Goal: Task Accomplishment & Management: Manage account settings

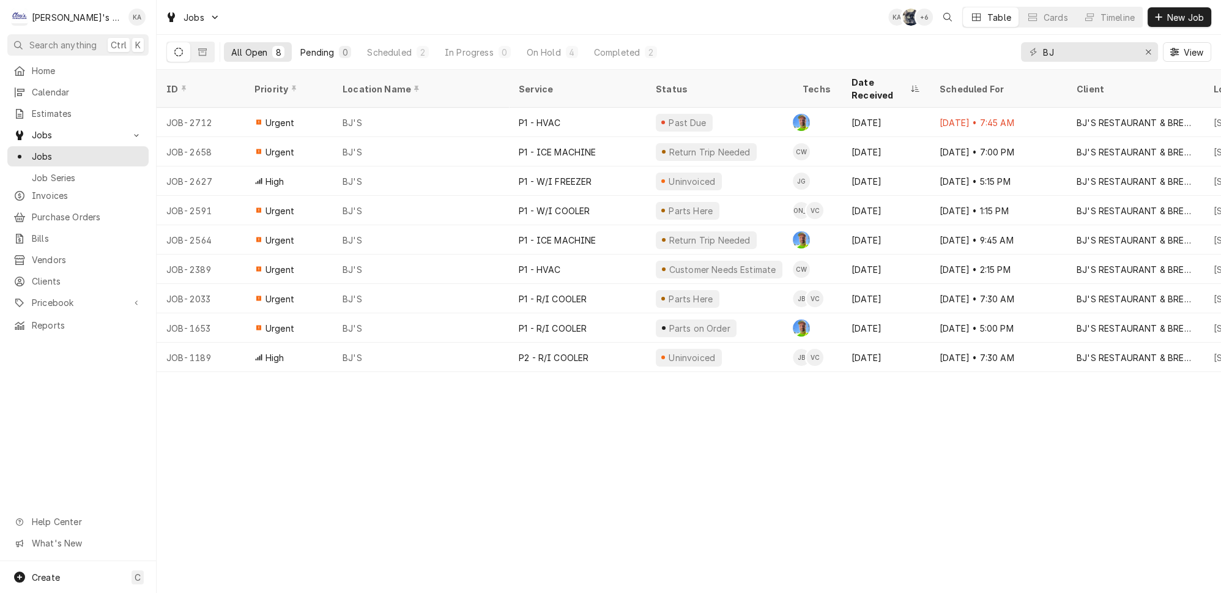
click at [300, 47] on div "Pending" at bounding box center [317, 52] width 34 height 13
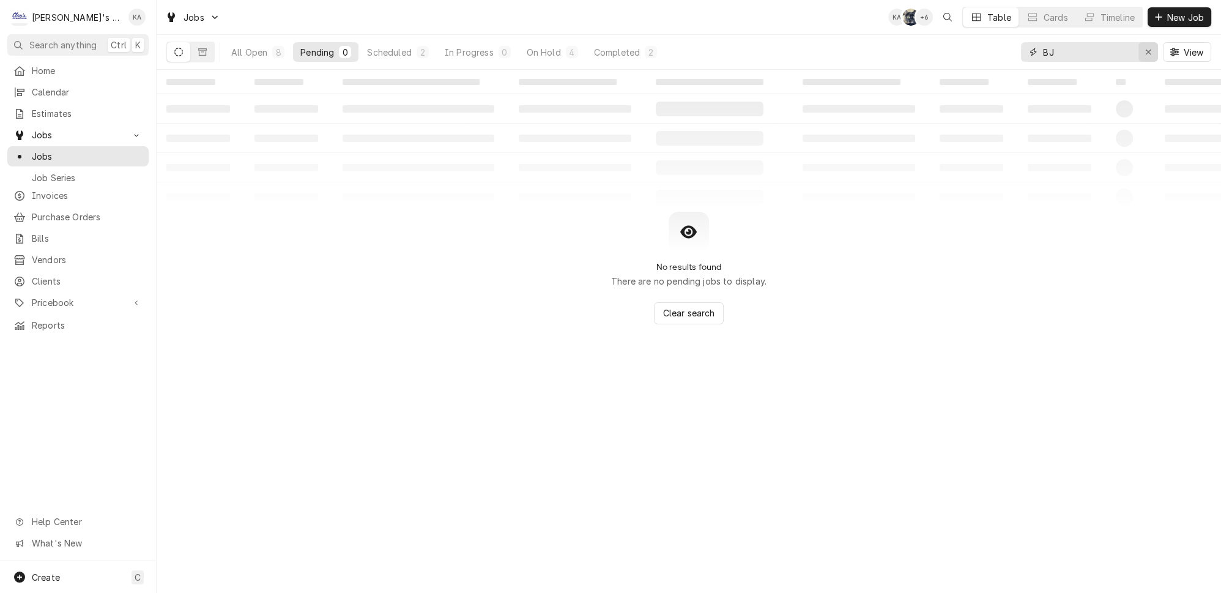
click at [1149, 50] on div "Erase input" at bounding box center [1148, 52] width 12 height 12
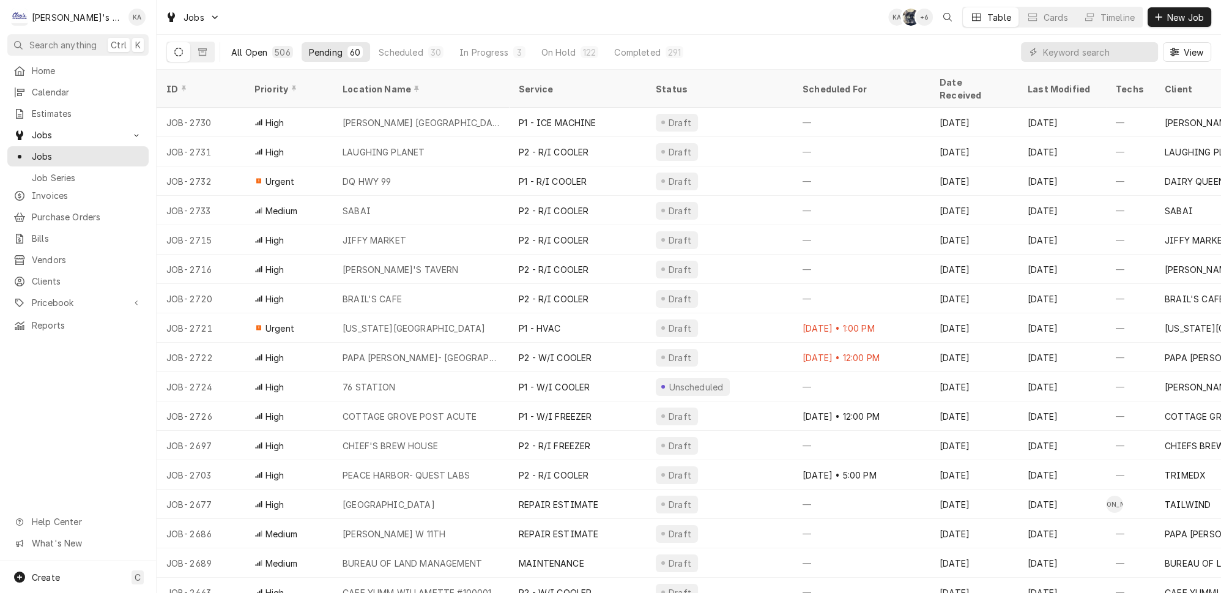
click at [275, 48] on div "506" at bounding box center [282, 52] width 15 height 13
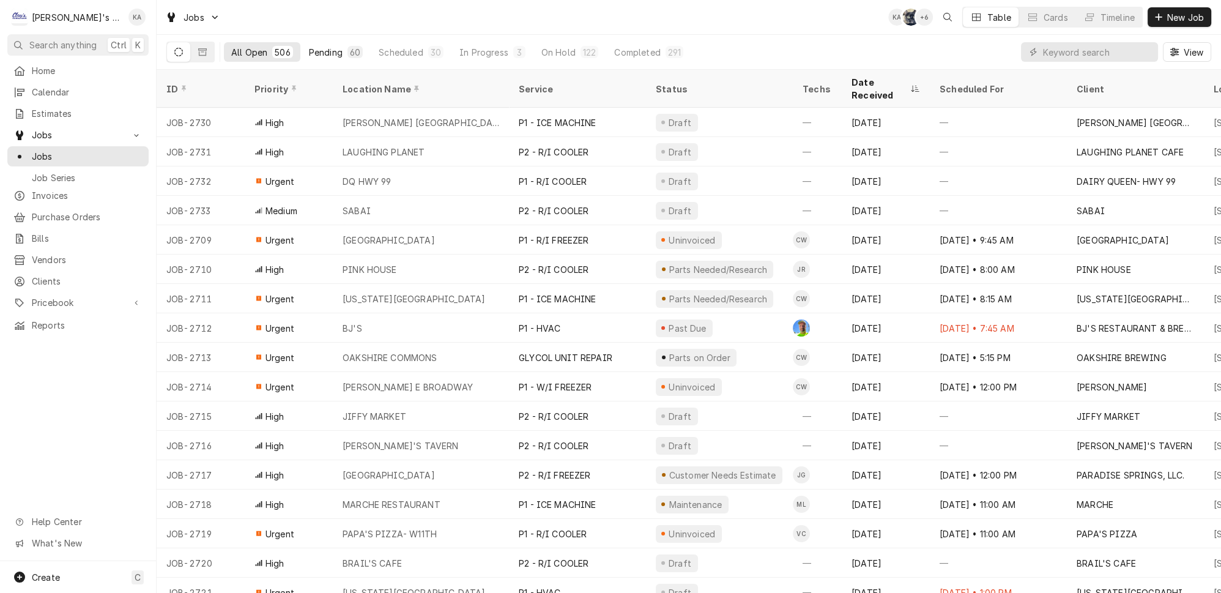
click at [309, 46] on div "Pending" at bounding box center [326, 52] width 34 height 13
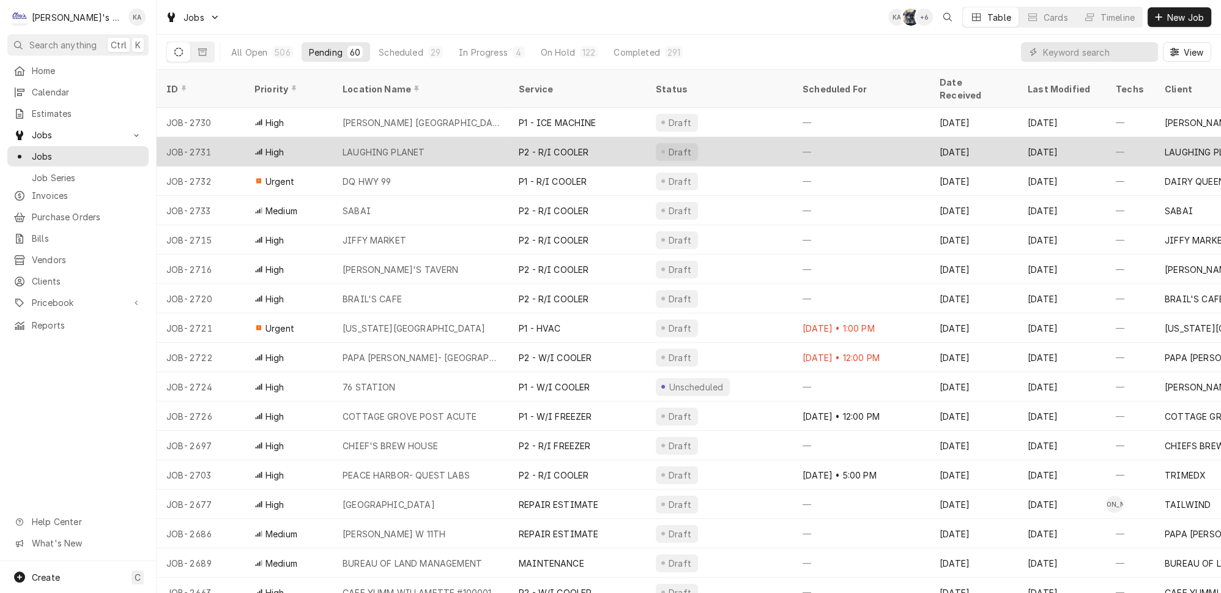
click at [435, 137] on div "LAUGHING PLANET" at bounding box center [421, 151] width 176 height 29
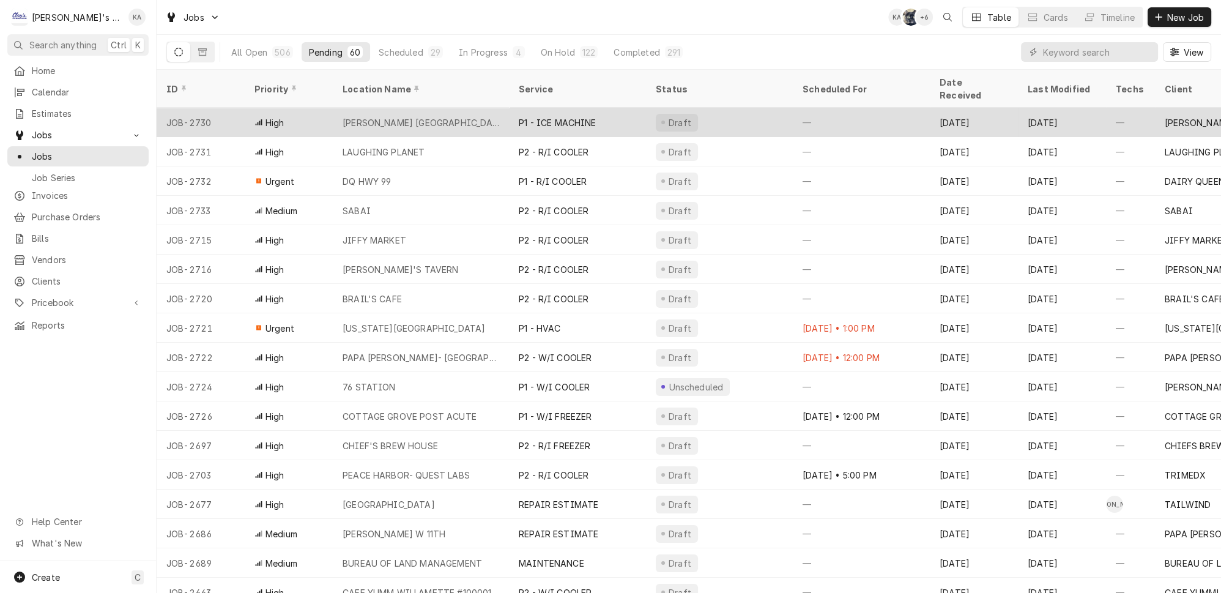
click at [274, 108] on div "High" at bounding box center [289, 122] width 88 height 29
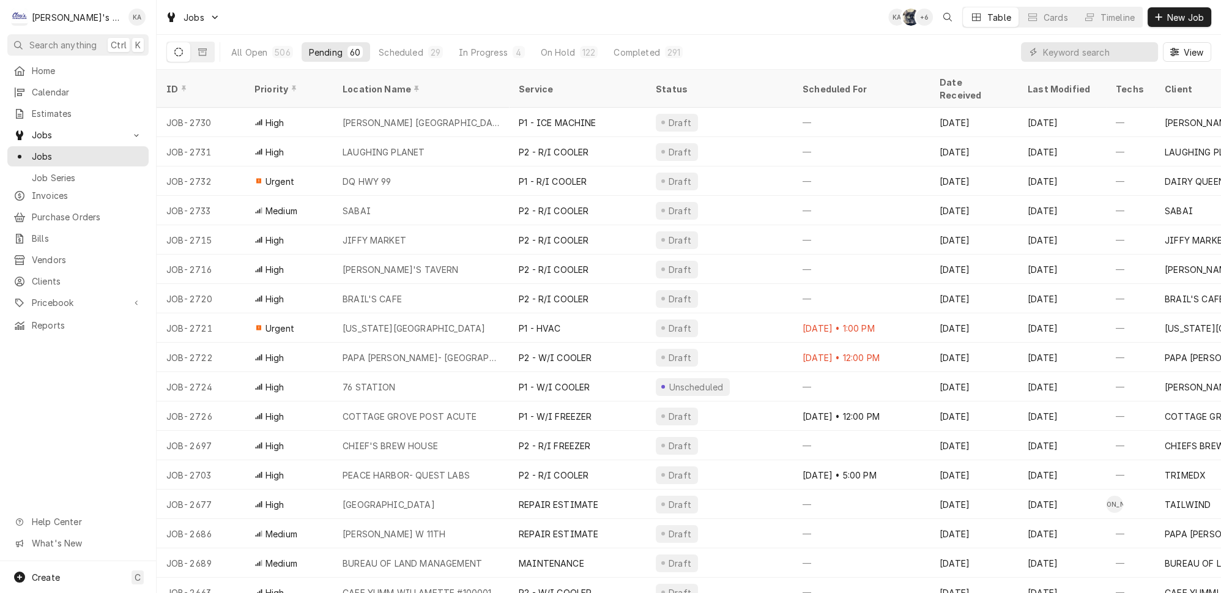
click at [378, 61] on div "All Open 506 Pending 60 Scheduled 29 In Progress 4 On Hold 122 Completed 291" at bounding box center [457, 52] width 466 height 34
click at [383, 54] on div "Scheduled" at bounding box center [401, 52] width 44 height 13
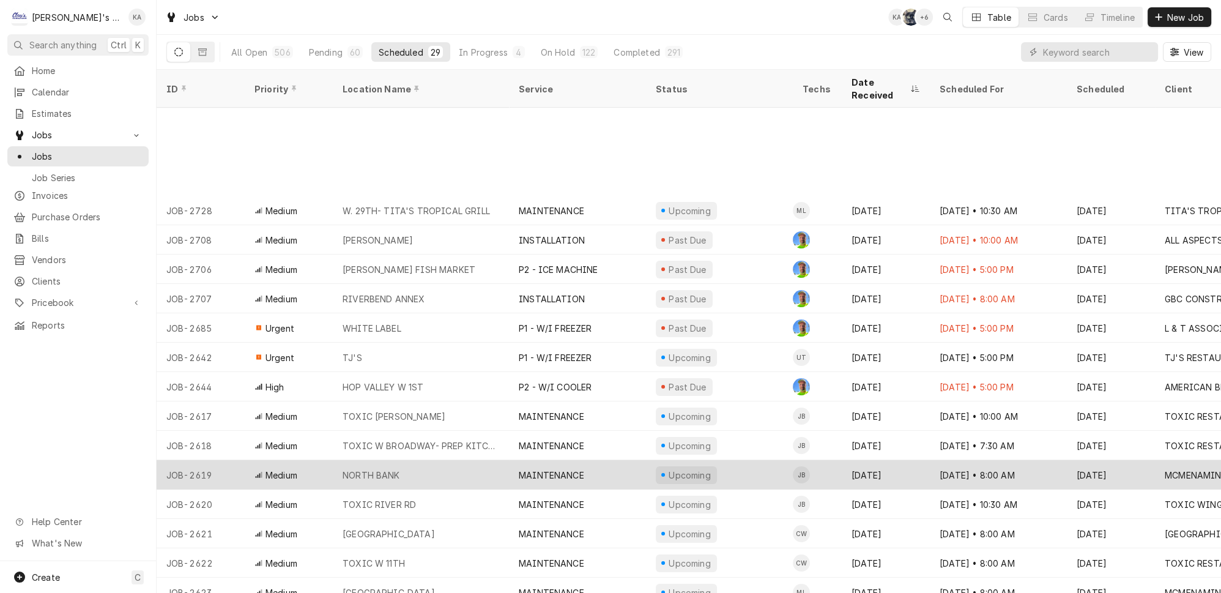
scroll to position [118, 0]
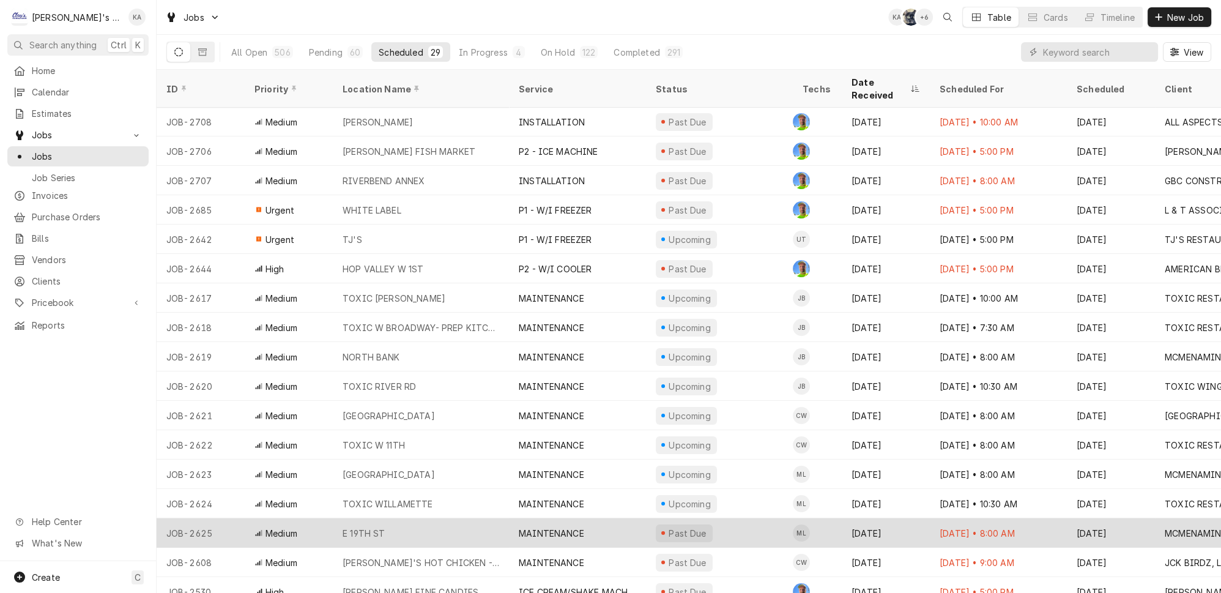
click at [473, 518] on div "E 19TH ST" at bounding box center [421, 532] width 176 height 29
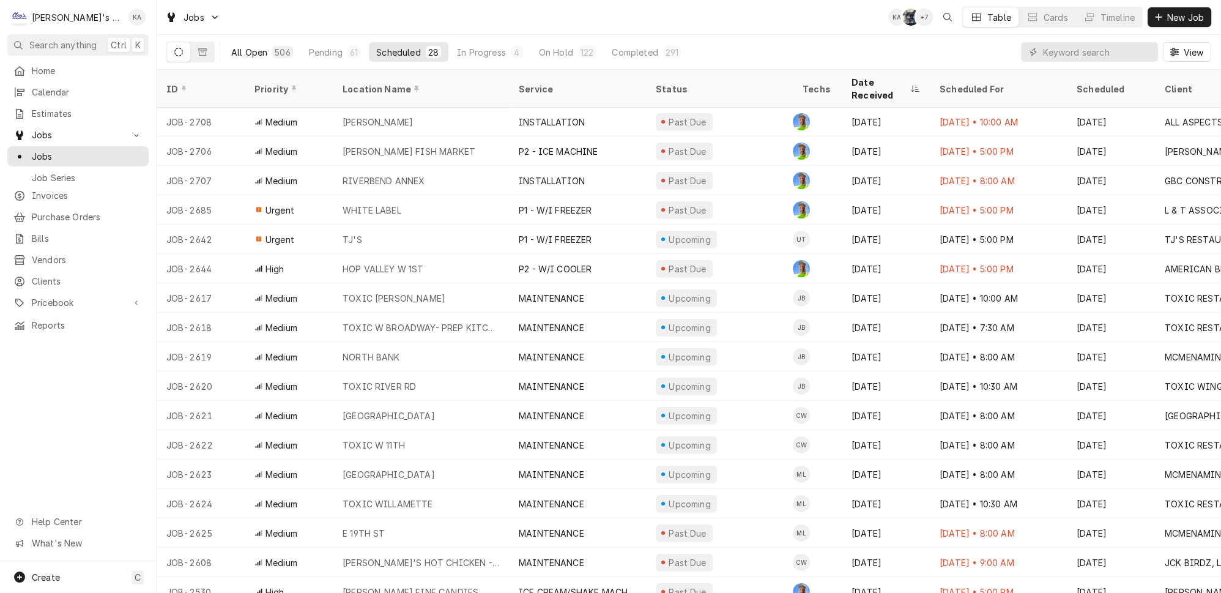
click at [275, 52] on div "506" at bounding box center [282, 52] width 15 height 13
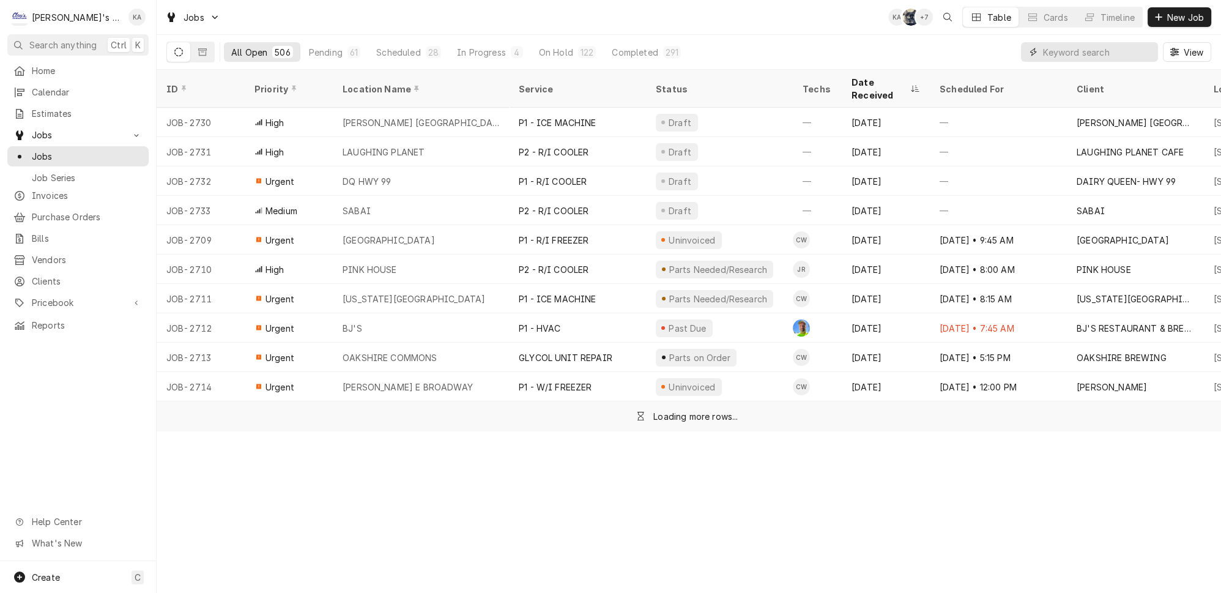
click at [1129, 50] on input "Dynamic Content Wrapper" at bounding box center [1097, 52] width 109 height 20
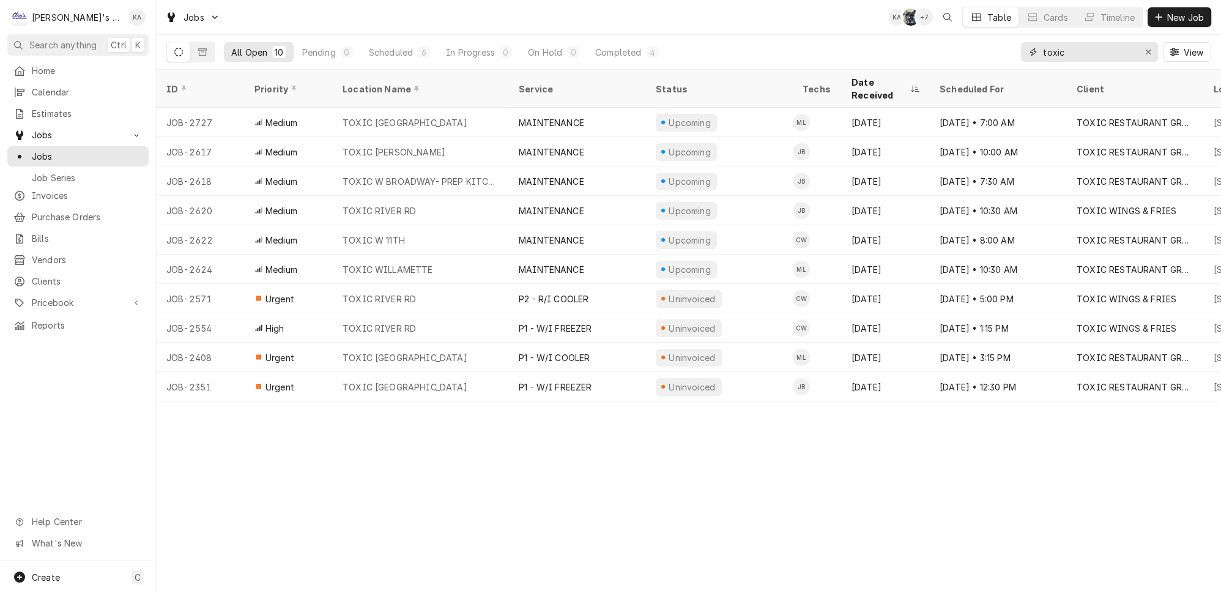
type input "toxic"
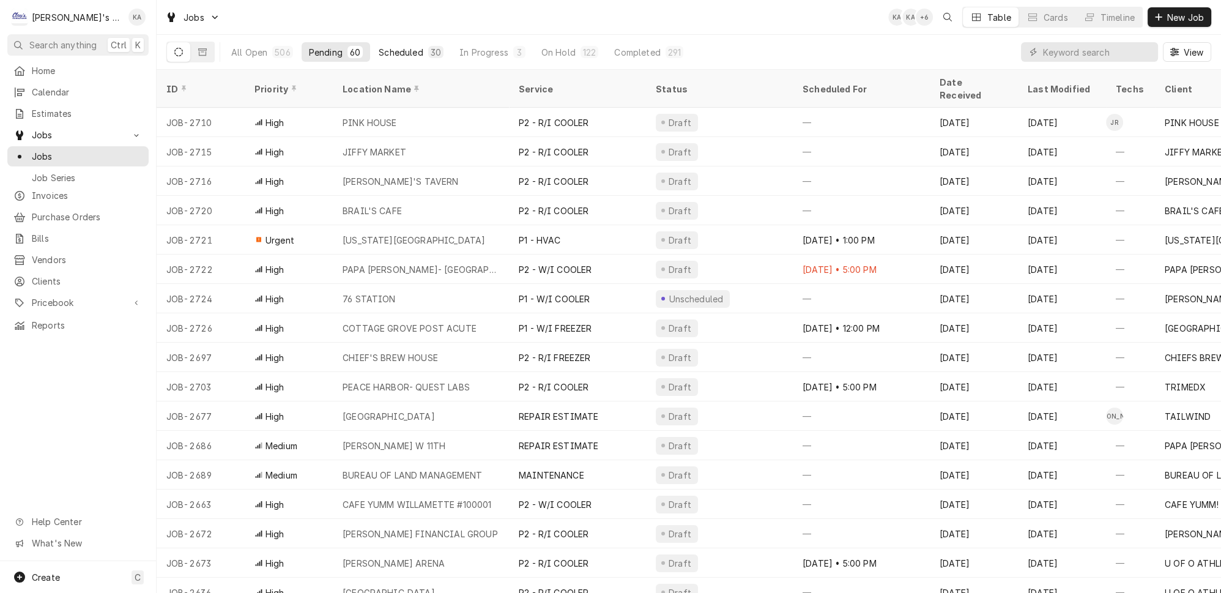
click at [379, 50] on div "Scheduled" at bounding box center [401, 52] width 44 height 13
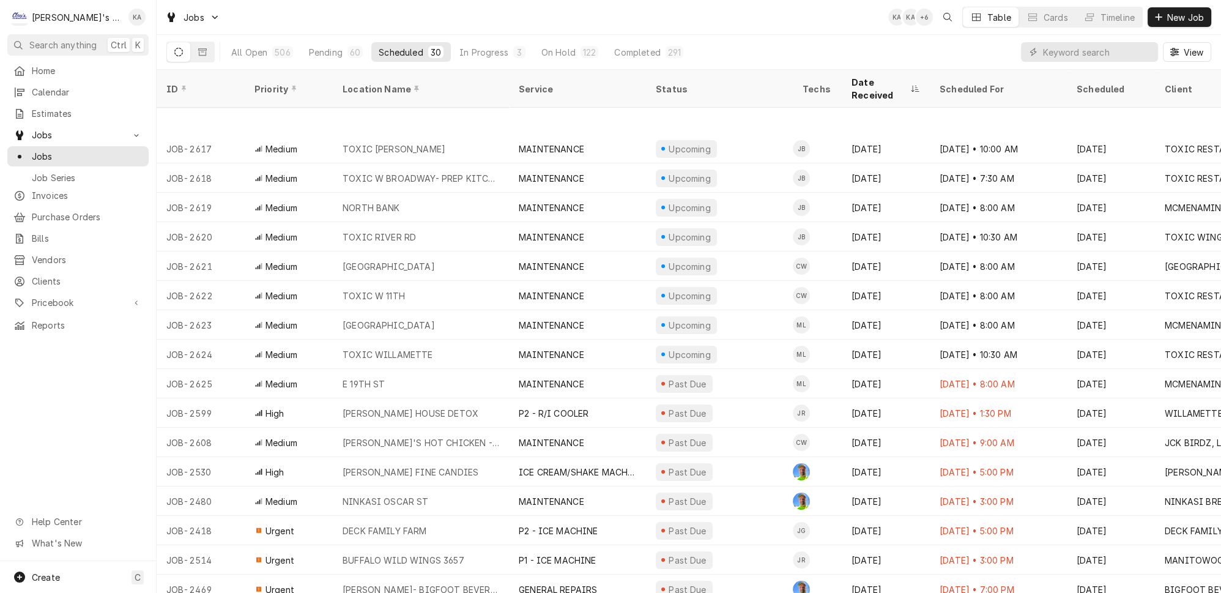
scroll to position [353, 0]
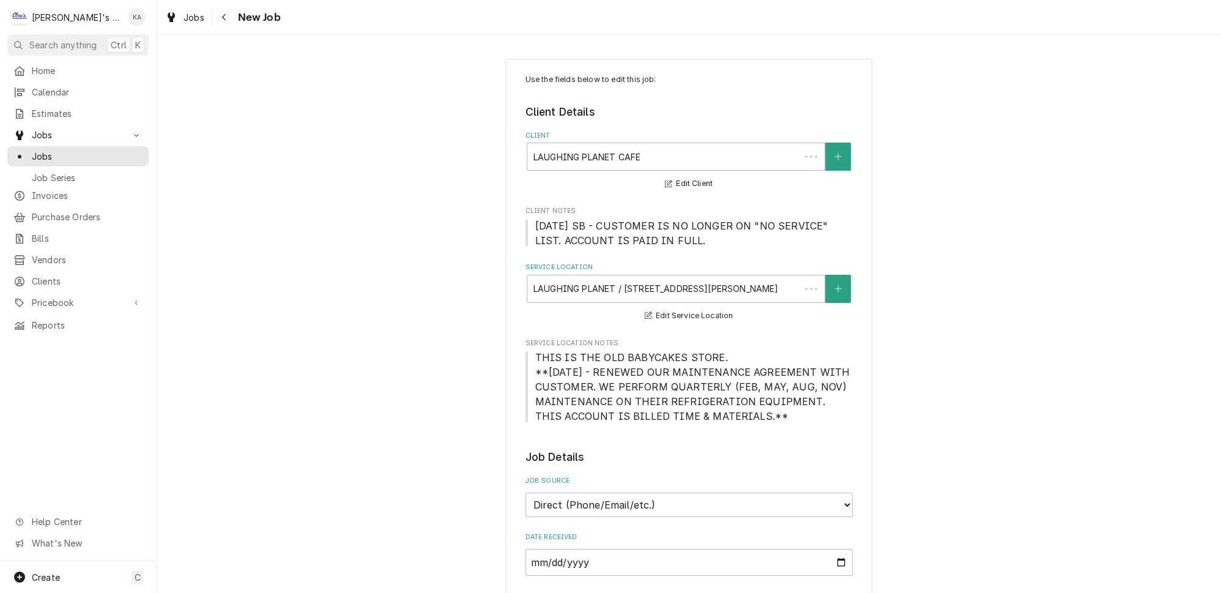
type textarea "x"
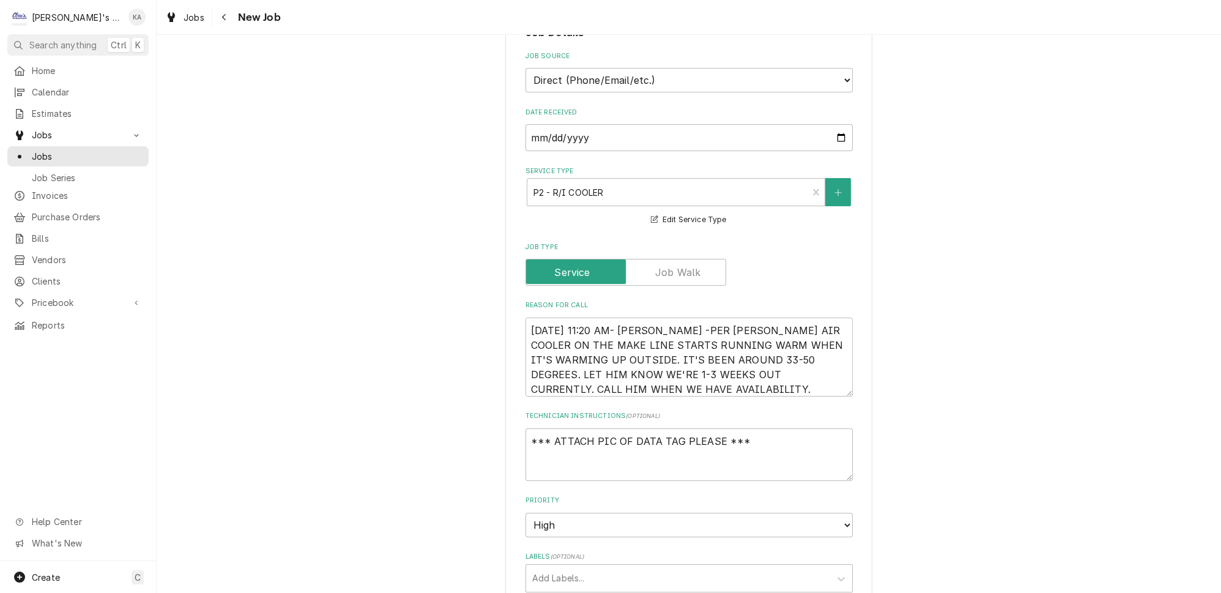
scroll to position [445, 0]
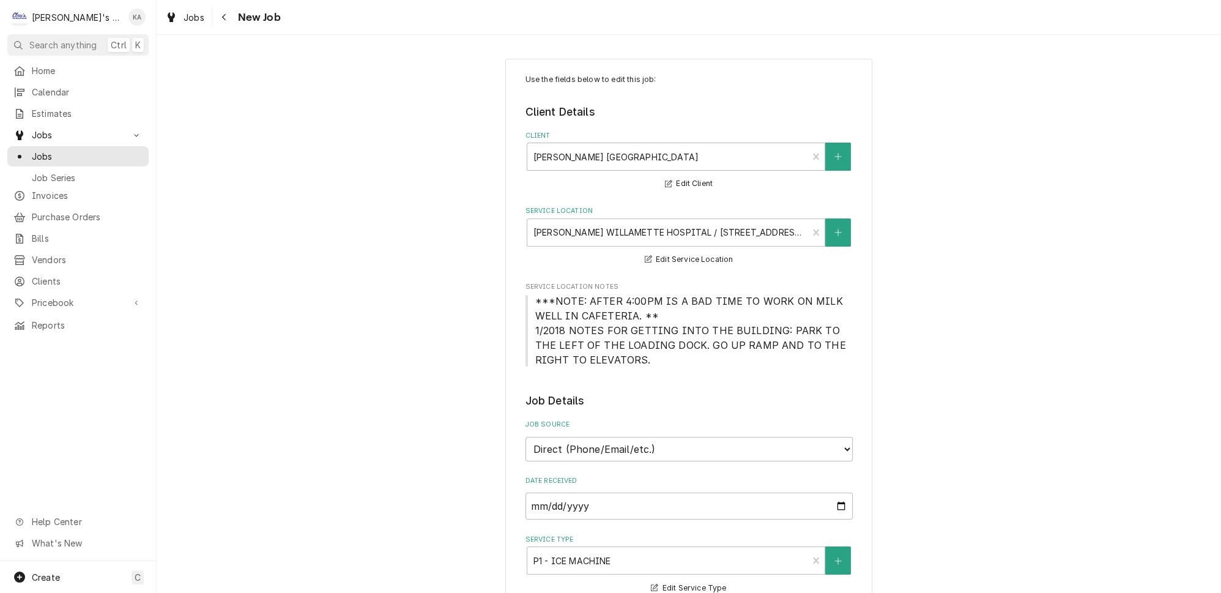
type textarea "x"
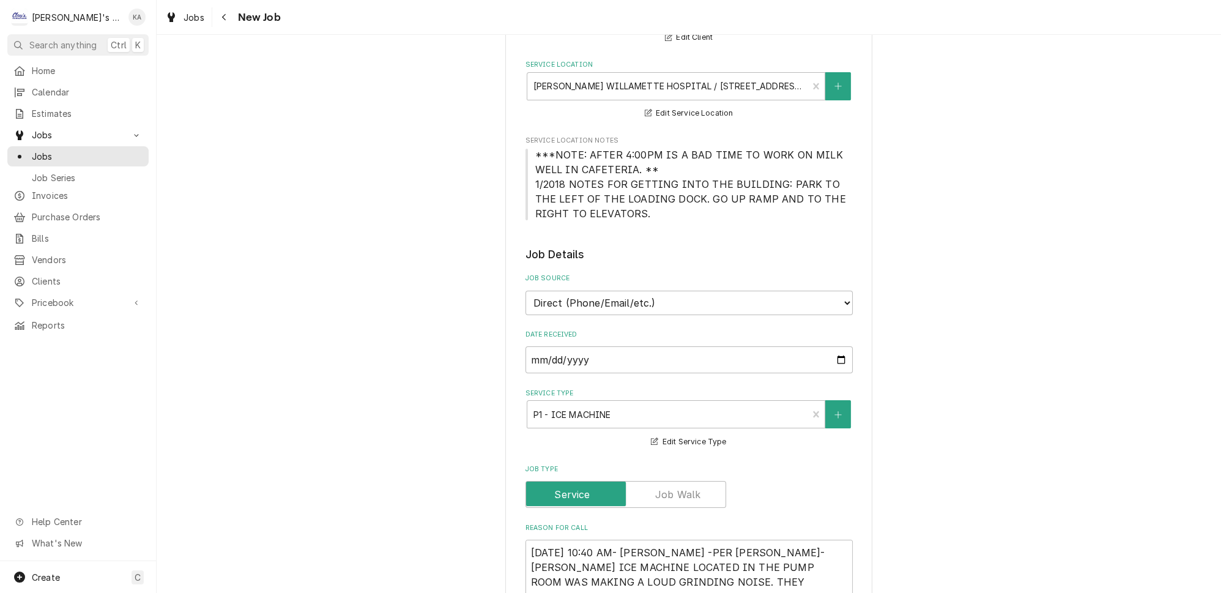
scroll to position [222, 0]
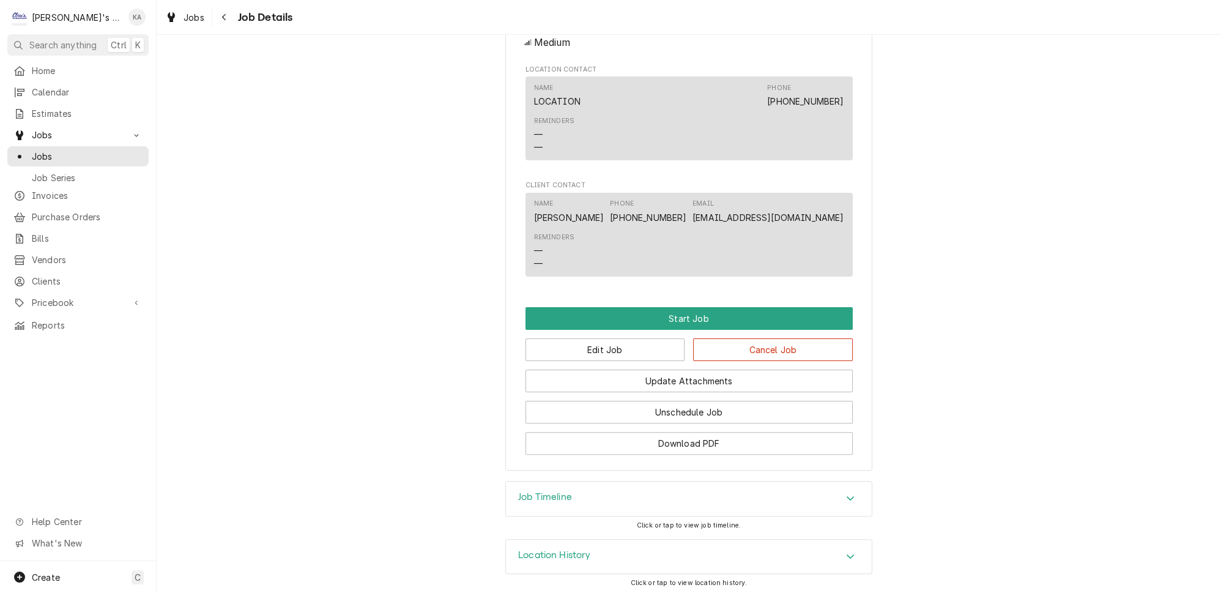
scroll to position [611, 0]
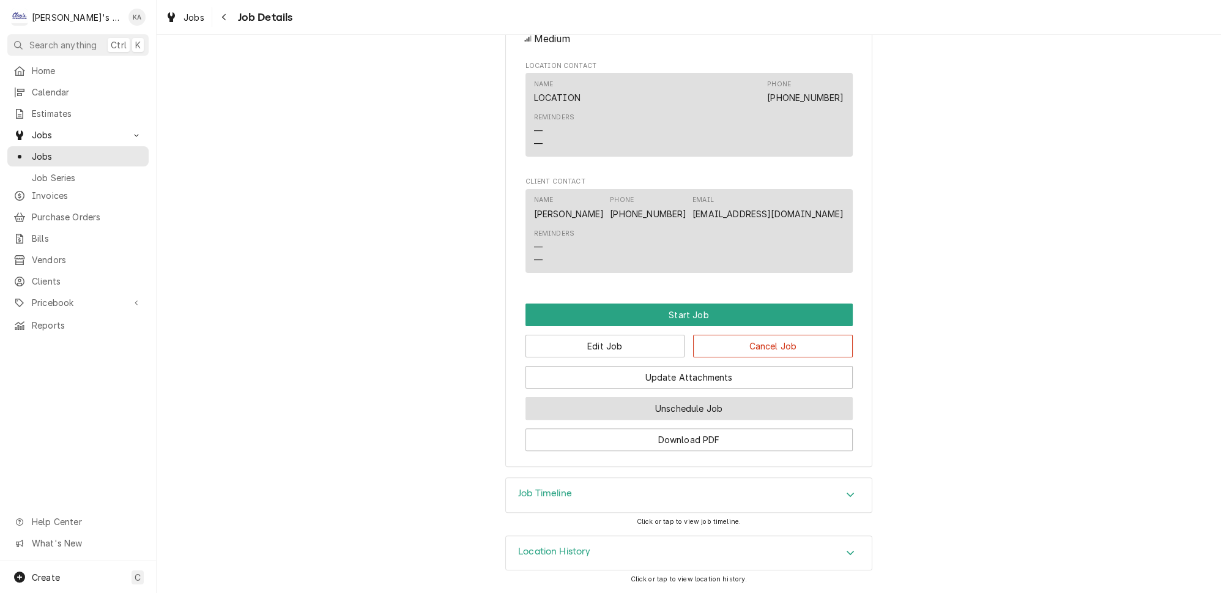
click at [675, 420] on button "Unschedule Job" at bounding box center [688, 408] width 327 height 23
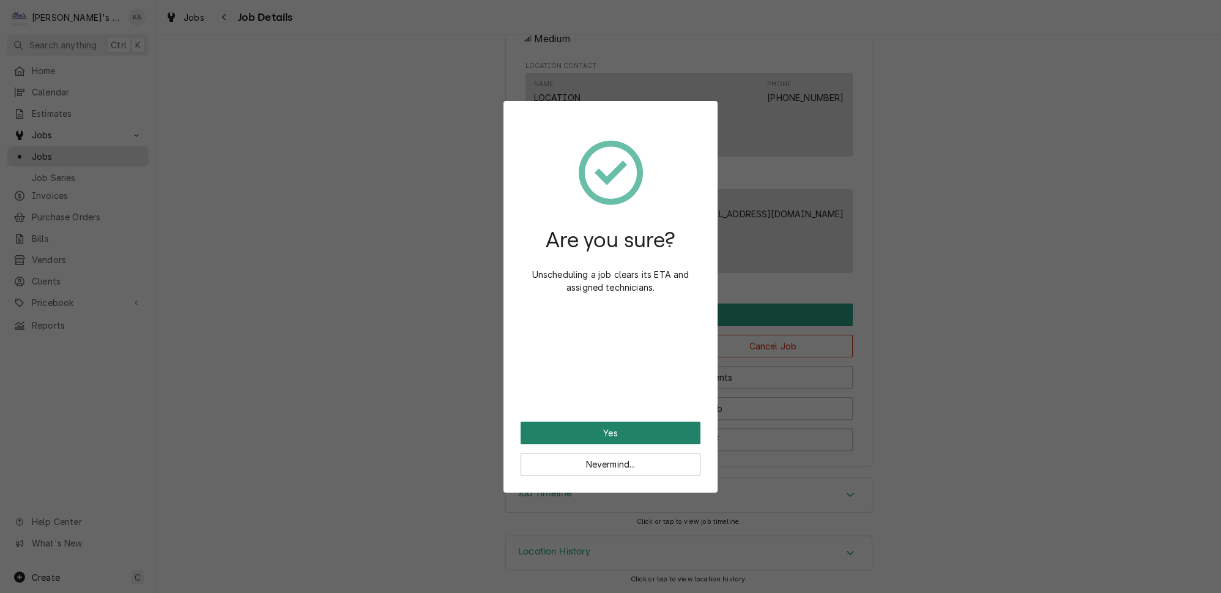
click at [626, 423] on button "Yes" at bounding box center [610, 432] width 180 height 23
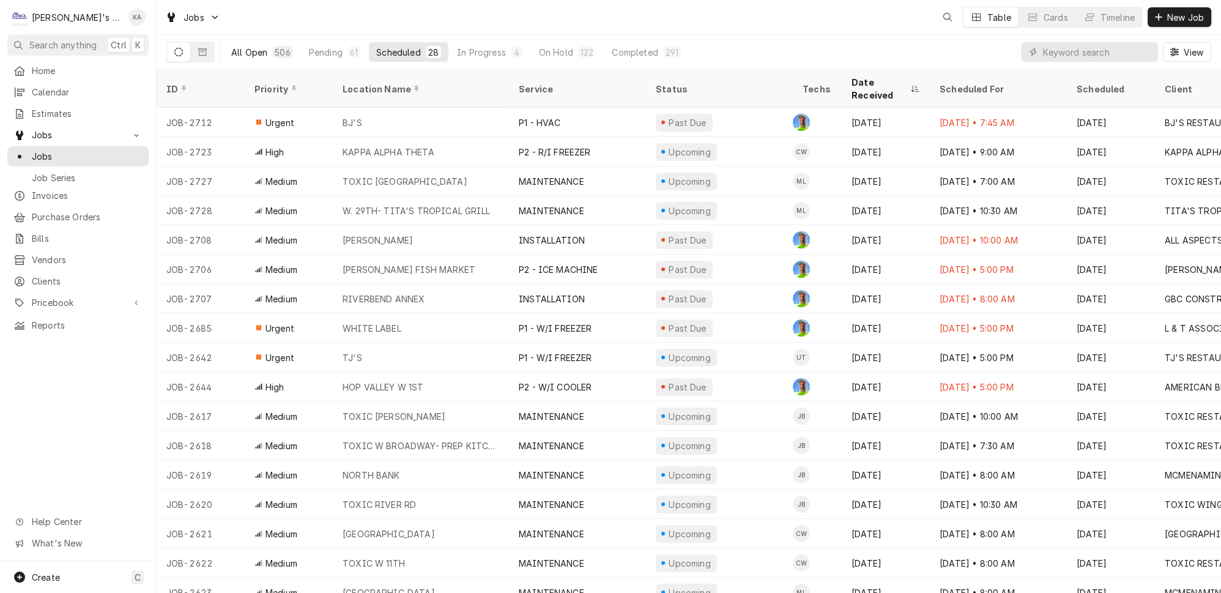
click at [250, 46] on div "All Open" at bounding box center [249, 52] width 36 height 13
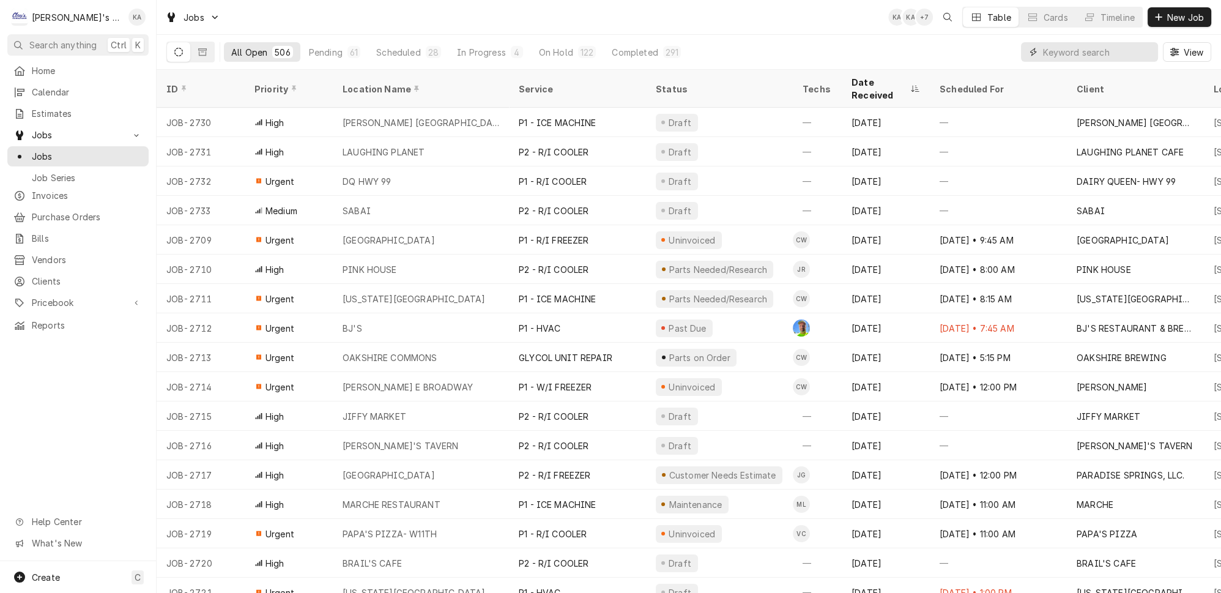
click at [1111, 52] on input "Dynamic Content Wrapper" at bounding box center [1097, 52] width 109 height 20
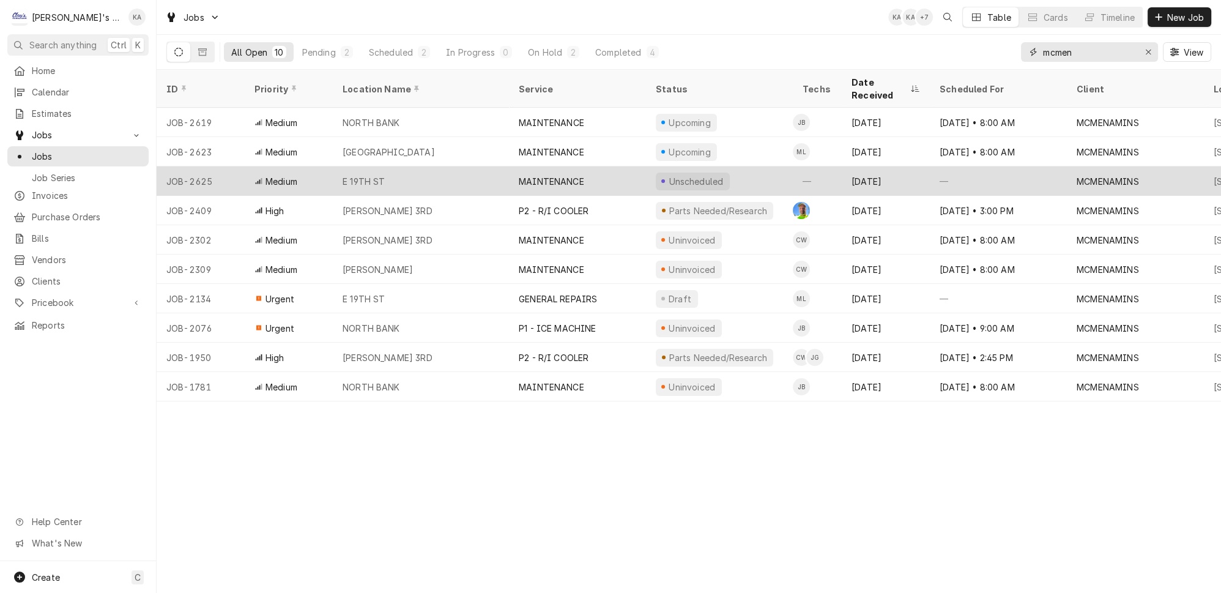
type input "mcmen"
click at [426, 166] on div "E 19TH ST" at bounding box center [421, 180] width 176 height 29
